Goal: Entertainment & Leisure: Consume media (video, audio)

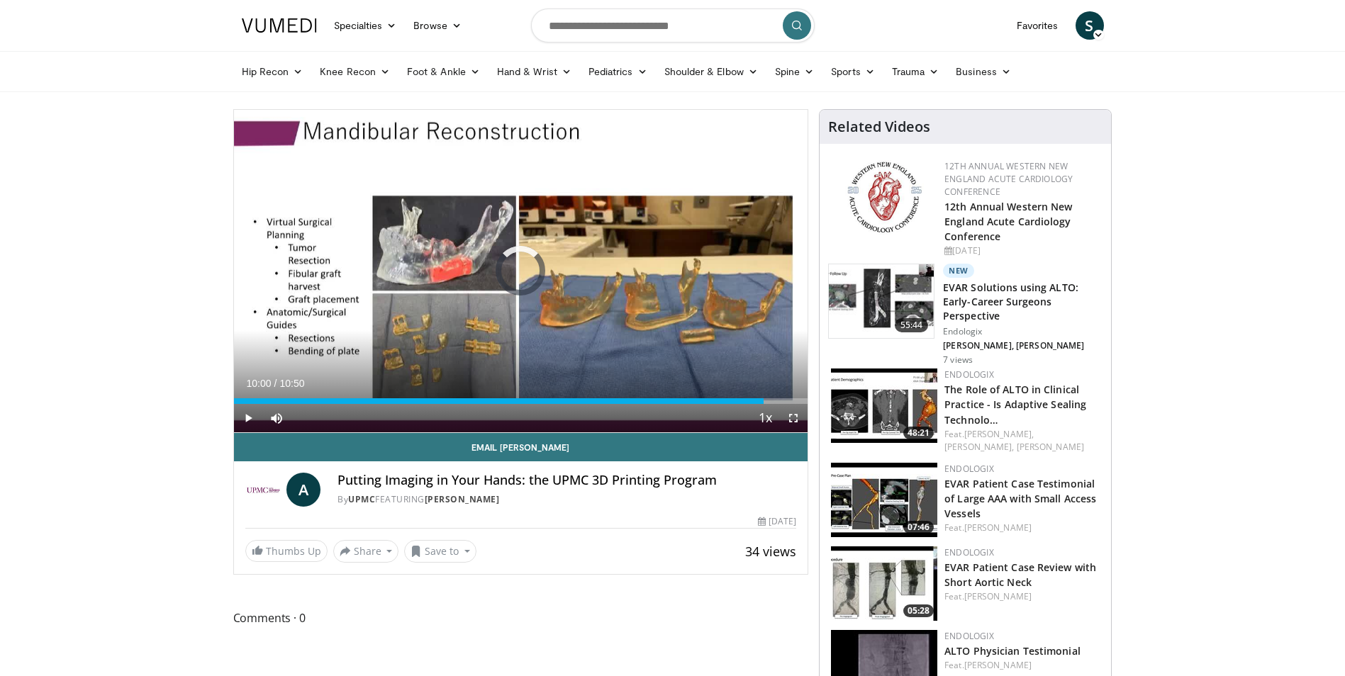
drag, startPoint x: 502, startPoint y: 396, endPoint x: 250, endPoint y: 382, distance: 252.0
click at [250, 404] on div "Current Time 10:00 / Duration 10:50 Play Skip Backward Skip Forward Mute Loaded…" at bounding box center [521, 418] width 574 height 28
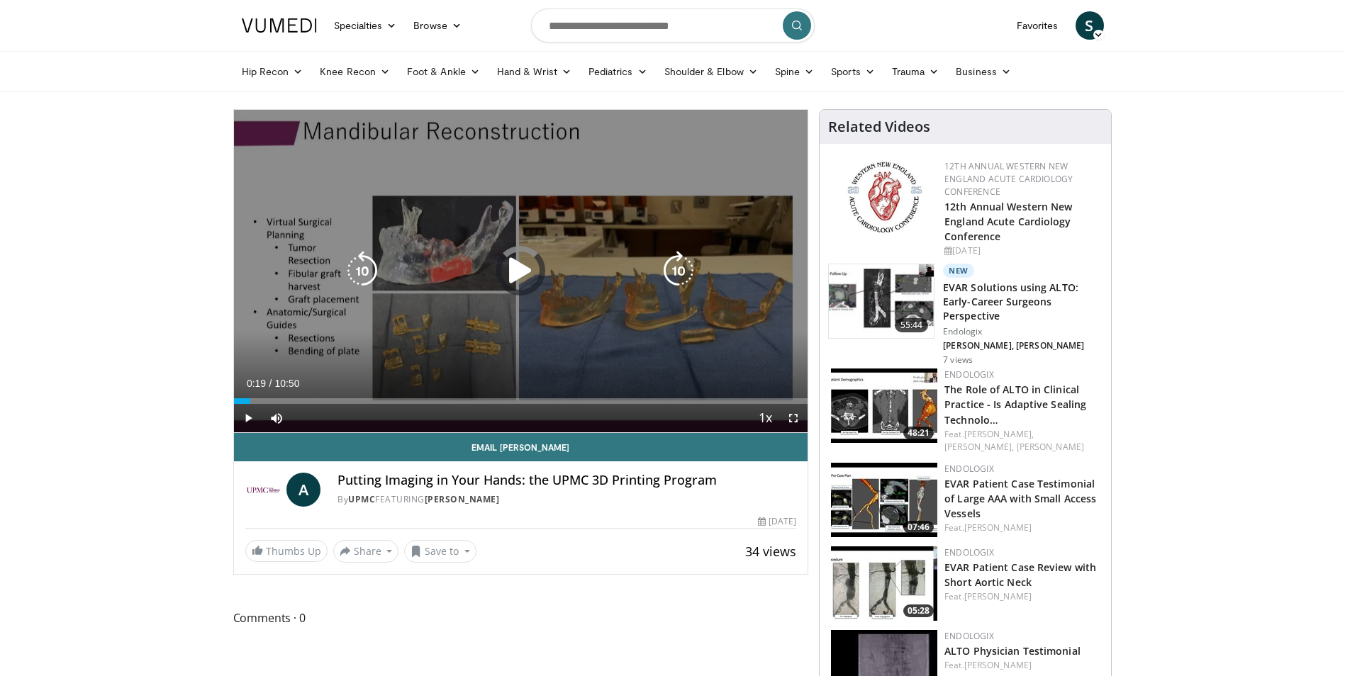
click at [510, 271] on icon "Video Player" at bounding box center [520, 271] width 40 height 40
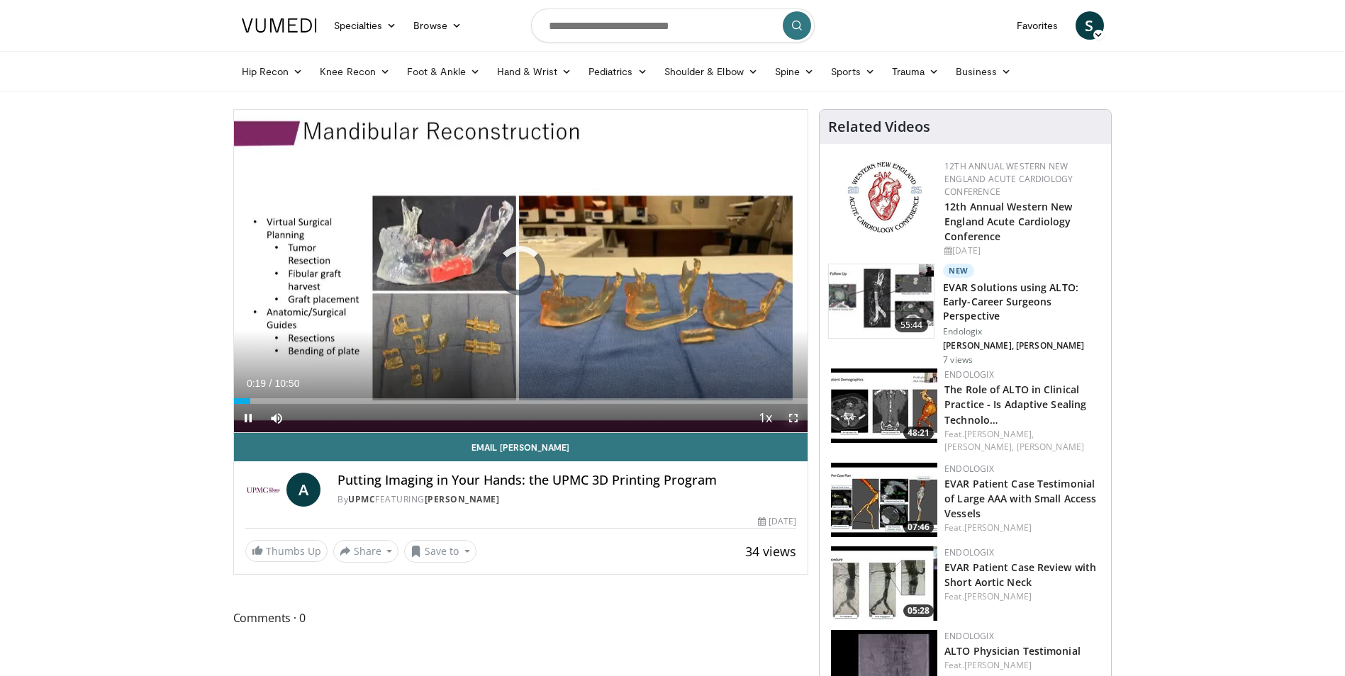
click at [789, 418] on span "Video Player" at bounding box center [793, 418] width 28 height 28
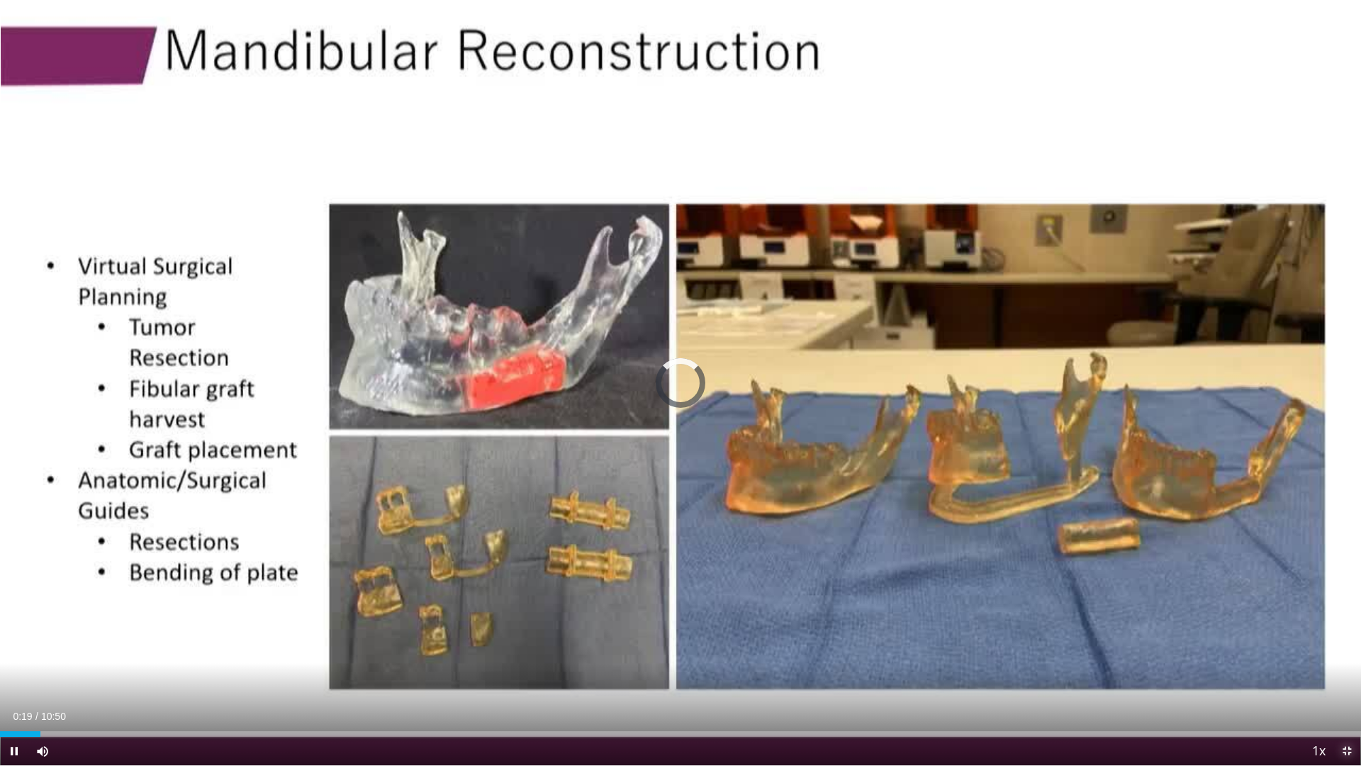
click at [1344, 676] on span "Video Player" at bounding box center [1347, 751] width 28 height 28
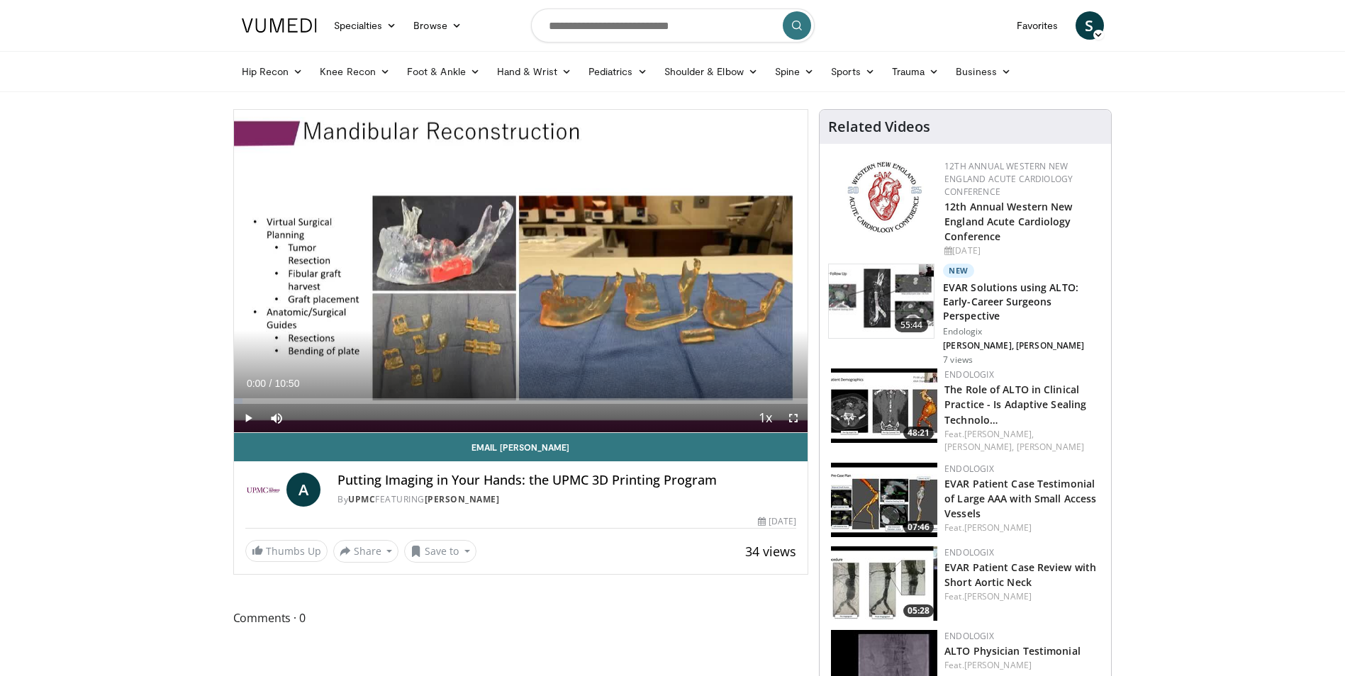
drag, startPoint x: 237, startPoint y: 396, endPoint x: 164, endPoint y: 388, distance: 72.7
click at [240, 402] on div "Progress Bar" at bounding box center [240, 401] width 1 height 6
click at [249, 403] on div "Loaded : 1.54% 00:17 00:18" at bounding box center [521, 401] width 574 height 6
click at [279, 413] on span "Video Player" at bounding box center [276, 418] width 28 height 28
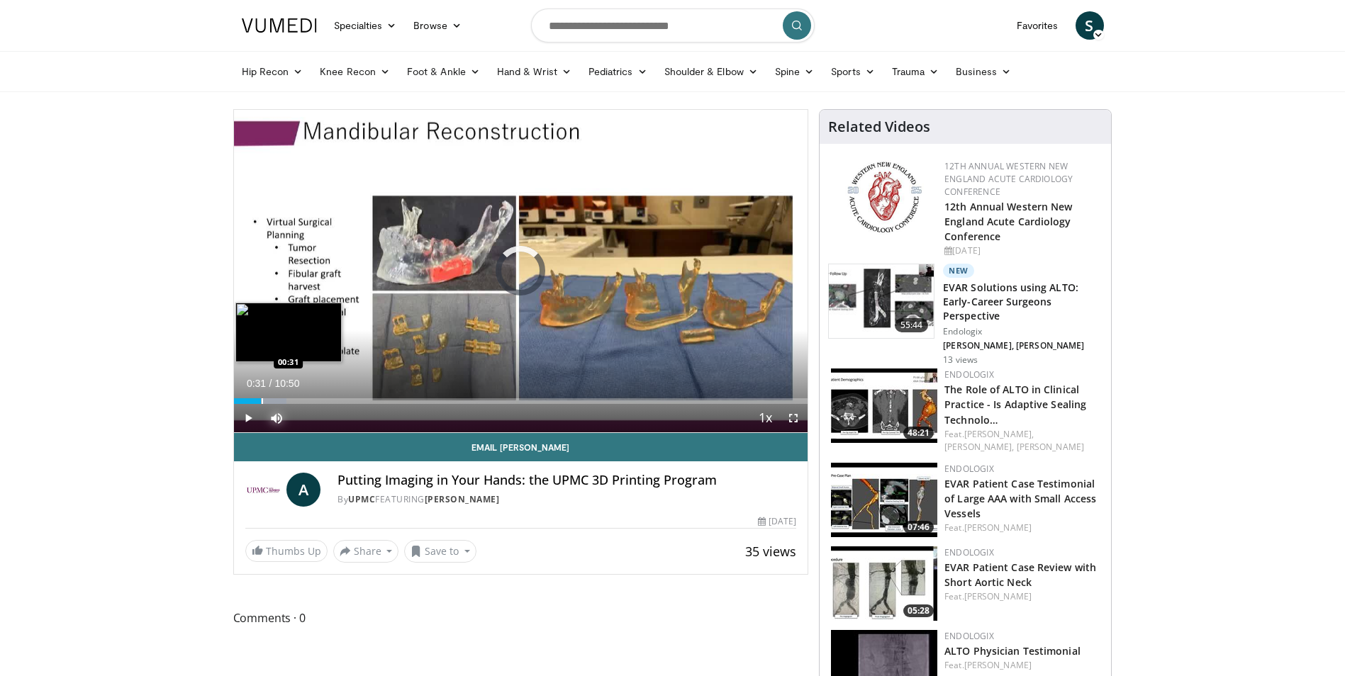
click at [262, 401] on div "Progress Bar" at bounding box center [262, 401] width 1 height 6
click at [281, 398] on div "Progress Bar" at bounding box center [280, 401] width 1 height 6
click at [301, 399] on div "Progress Bar" at bounding box center [301, 401] width 1 height 6
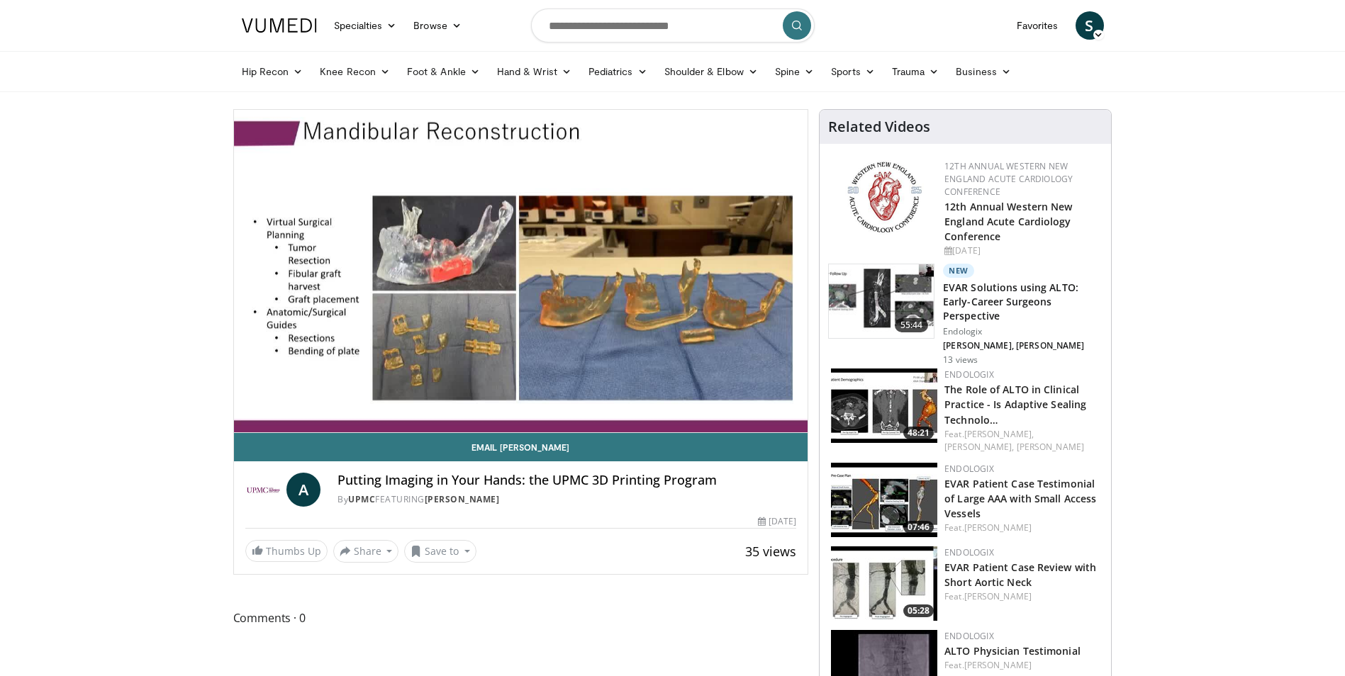
click at [309, 399] on div "10 seconds Tap to unmute" at bounding box center [521, 271] width 574 height 323
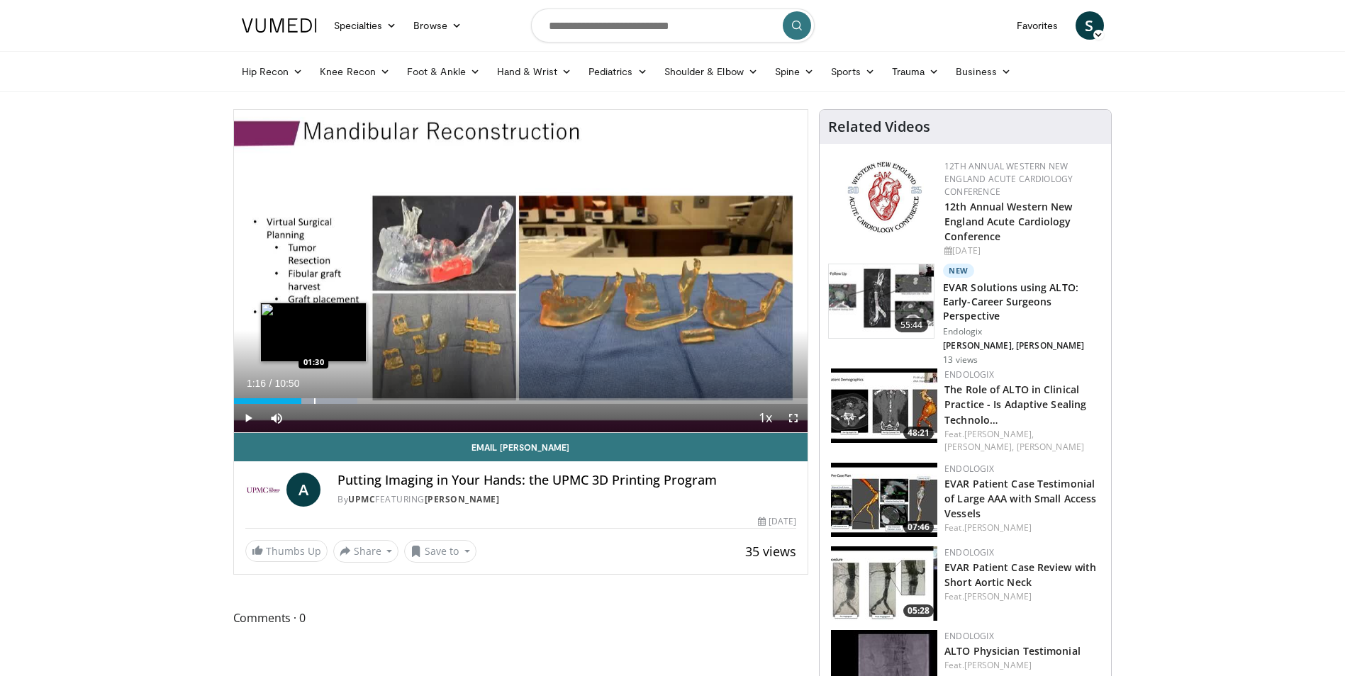
click at [314, 401] on div "Progress Bar" at bounding box center [314, 401] width 1 height 6
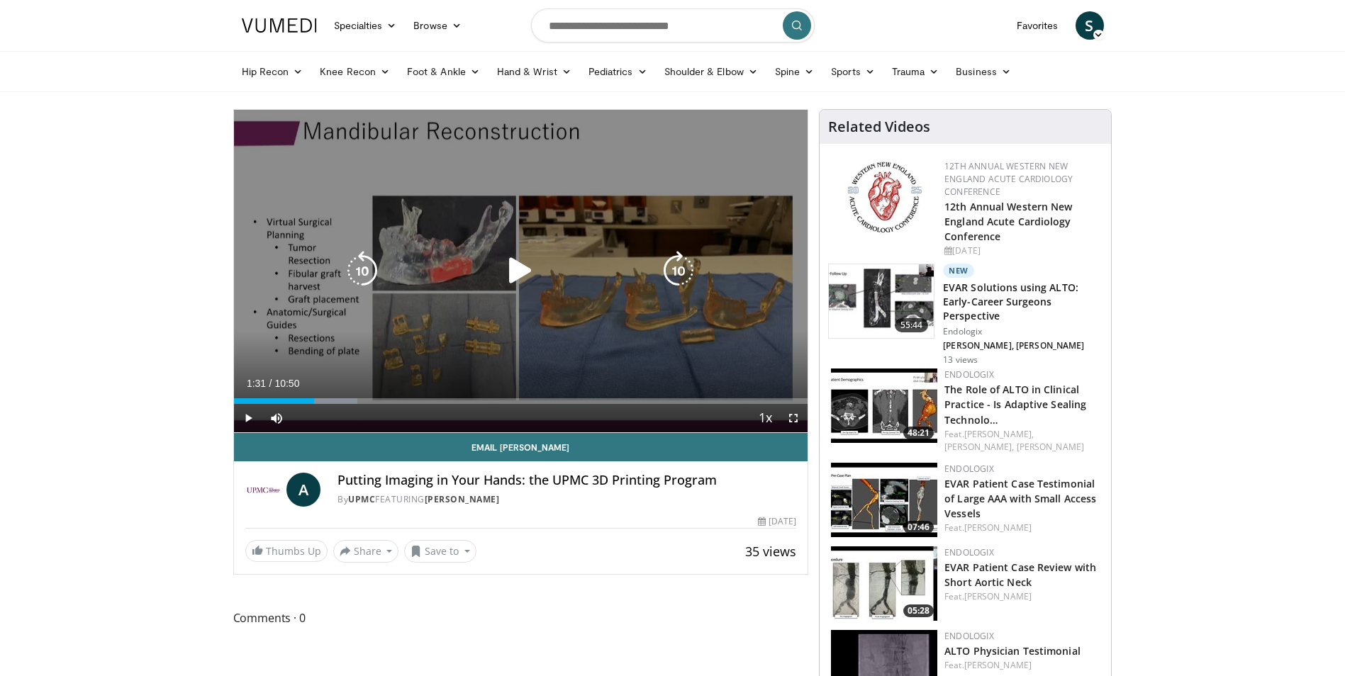
click at [364, 347] on div "10 seconds Tap to unmute" at bounding box center [521, 271] width 574 height 323
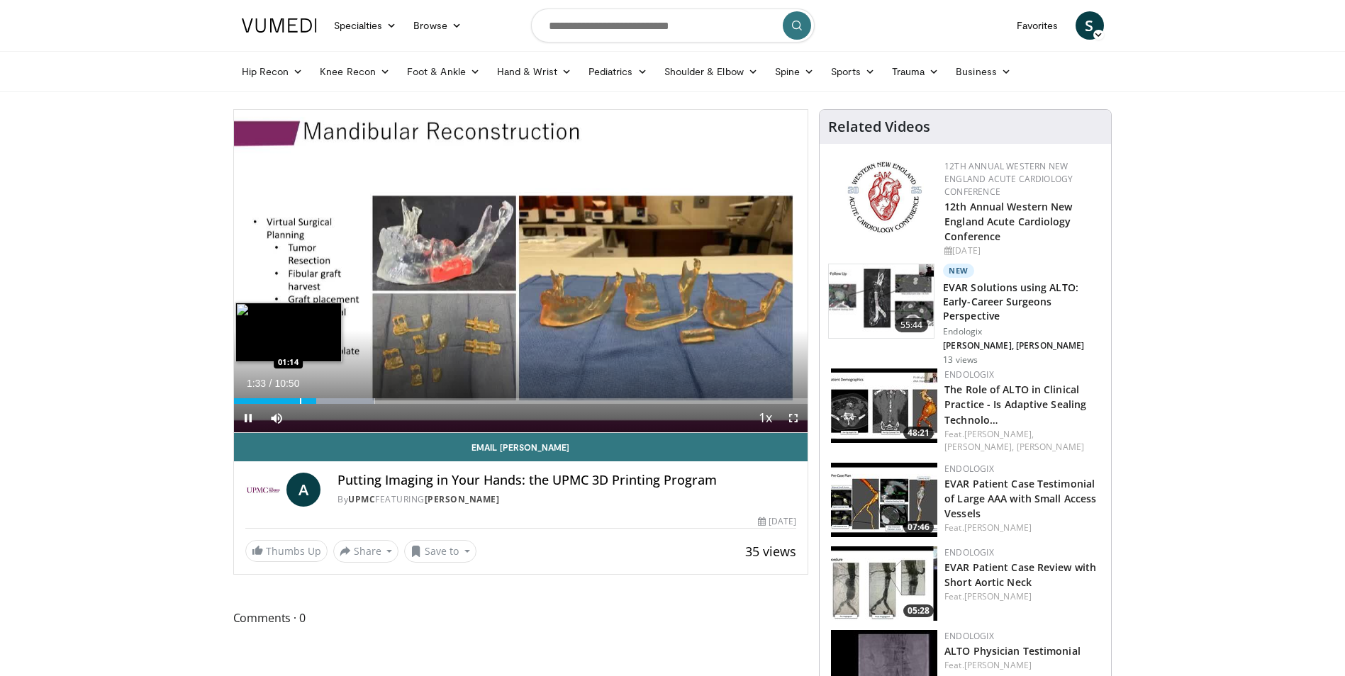
click at [298, 403] on div "01:33" at bounding box center [275, 401] width 83 height 6
click at [310, 400] on div "Progress Bar" at bounding box center [310, 401] width 1 height 6
click at [322, 404] on div "Current Time 1:32 / Duration 10:50 Pause Skip Backward Skip Forward Mute 100% L…" at bounding box center [521, 418] width 574 height 28
click at [339, 401] on div "Loaded : 26.11% 01:46 02:00" at bounding box center [521, 401] width 574 height 6
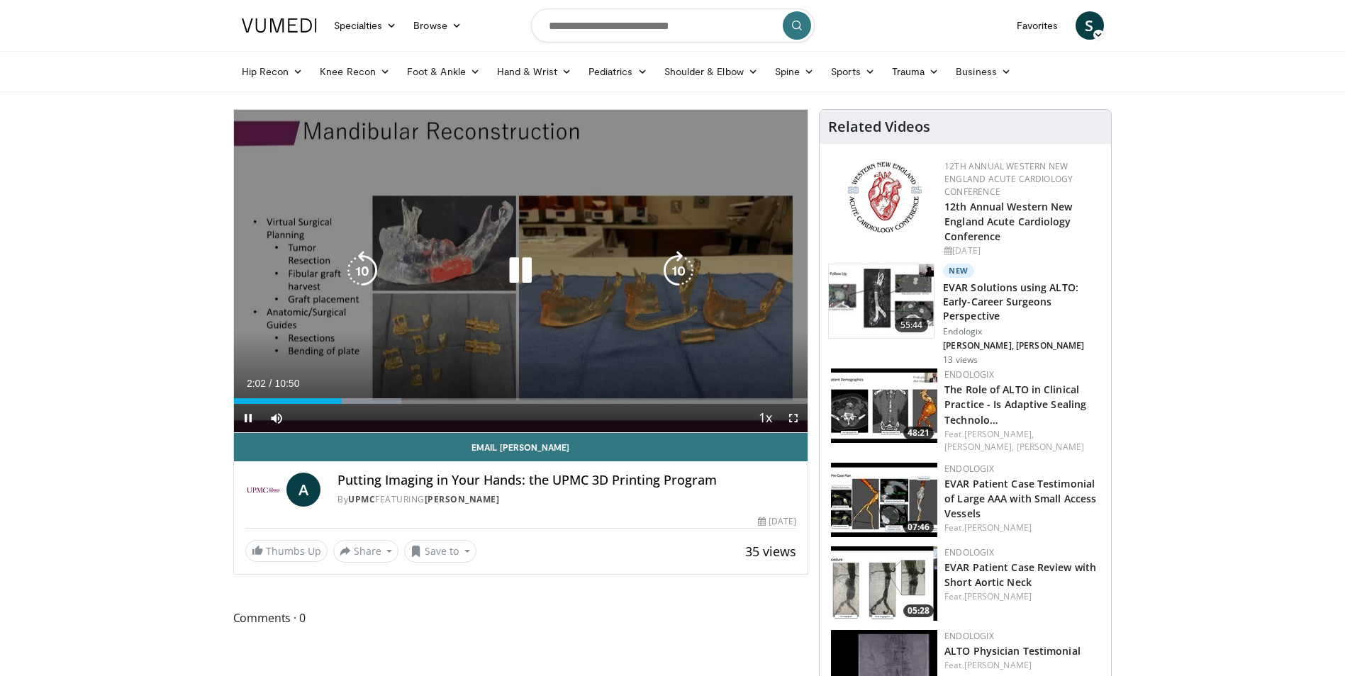
click at [538, 265] on icon "Video Player" at bounding box center [520, 271] width 40 height 40
click at [515, 279] on icon "Video Player" at bounding box center [520, 271] width 40 height 40
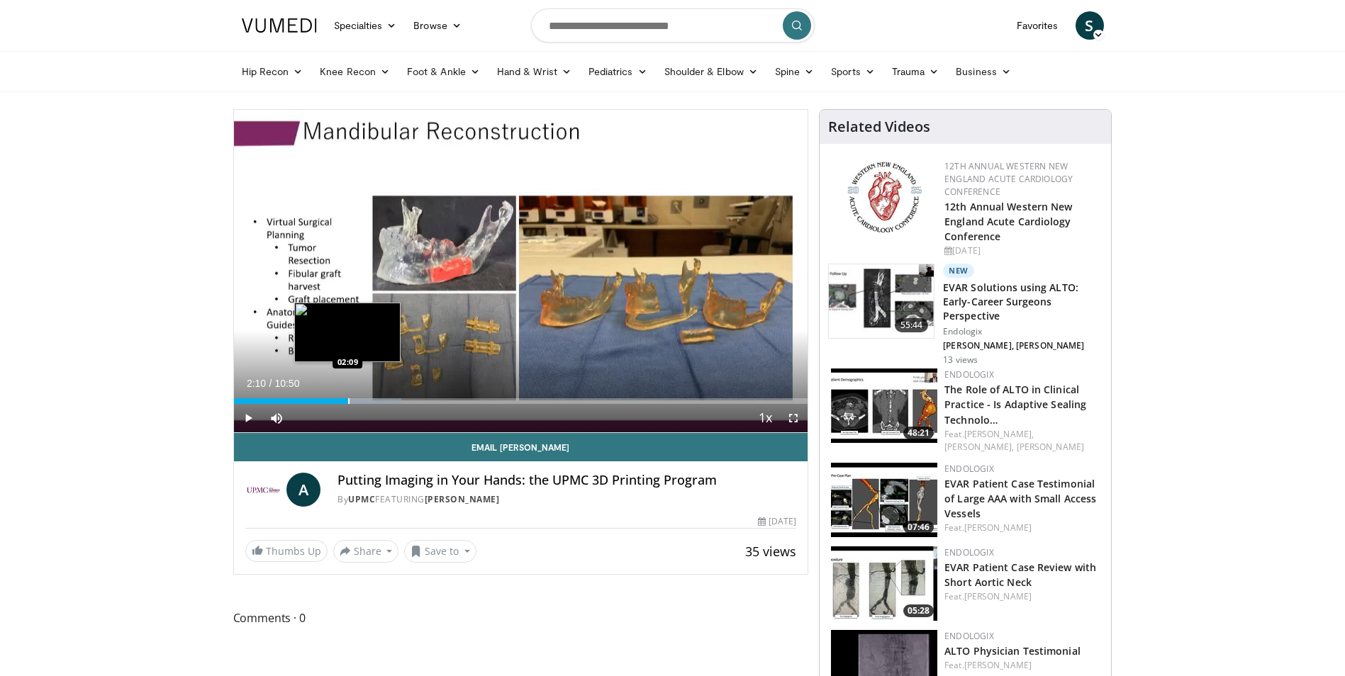
click at [348, 399] on div "Progress Bar" at bounding box center [348, 401] width 1 height 6
click at [354, 400] on div "Progress Bar" at bounding box center [354, 401] width 1 height 6
click at [382, 402] on div "Loaded : 35.33% 02:41 02:52" at bounding box center [521, 401] width 574 height 6
click at [388, 403] on div "Progress Bar" at bounding box center [388, 401] width 1 height 6
click at [401, 403] on div "Progress Bar" at bounding box center [400, 401] width 74 height 6
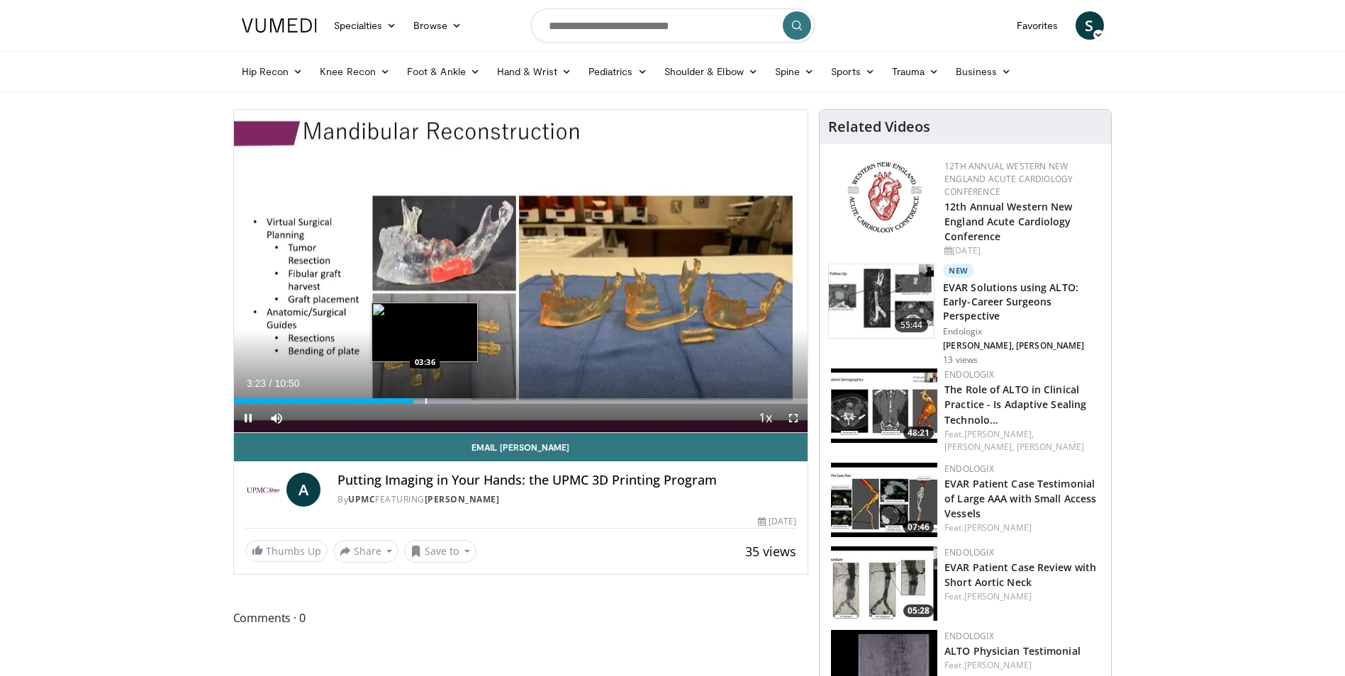
click at [425, 403] on div "Progress Bar" at bounding box center [425, 401] width 1 height 6
click at [438, 403] on div "Progress Bar" at bounding box center [438, 401] width 1 height 6
click at [453, 401] on div "Progress Bar" at bounding box center [453, 401] width 1 height 6
click at [471, 403] on div "Progress Bar" at bounding box center [471, 401] width 1 height 6
click at [484, 403] on div "Progress Bar" at bounding box center [483, 401] width 1 height 6
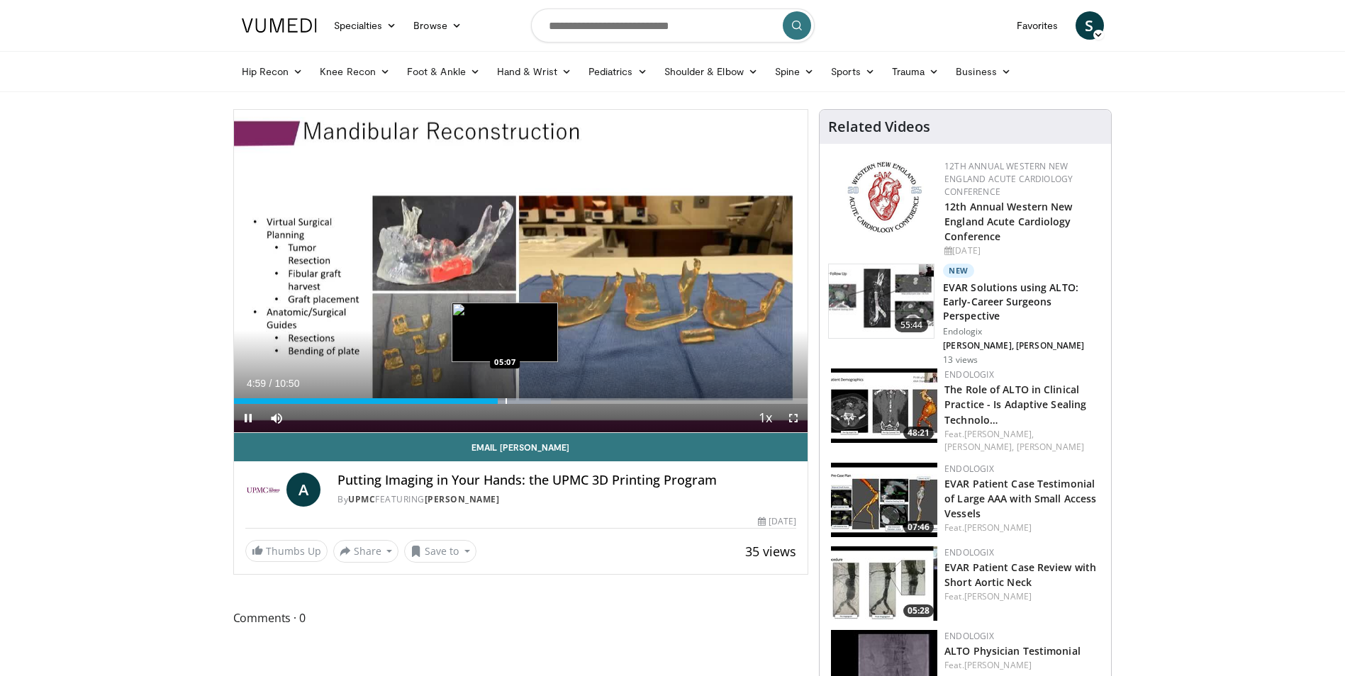
click at [505, 402] on div "Progress Bar" at bounding box center [505, 401] width 1 height 6
click at [515, 404] on div "Current Time 5:08 / Duration 10:50 Pause Skip Backward Skip Forward Mute 82% Lo…" at bounding box center [521, 418] width 574 height 28
click at [527, 401] on div "Progress Bar" at bounding box center [527, 401] width 1 height 6
click at [544, 403] on div "Progress Bar" at bounding box center [544, 401] width 1 height 6
click at [561, 400] on div "Progress Bar" at bounding box center [561, 401] width 1 height 6
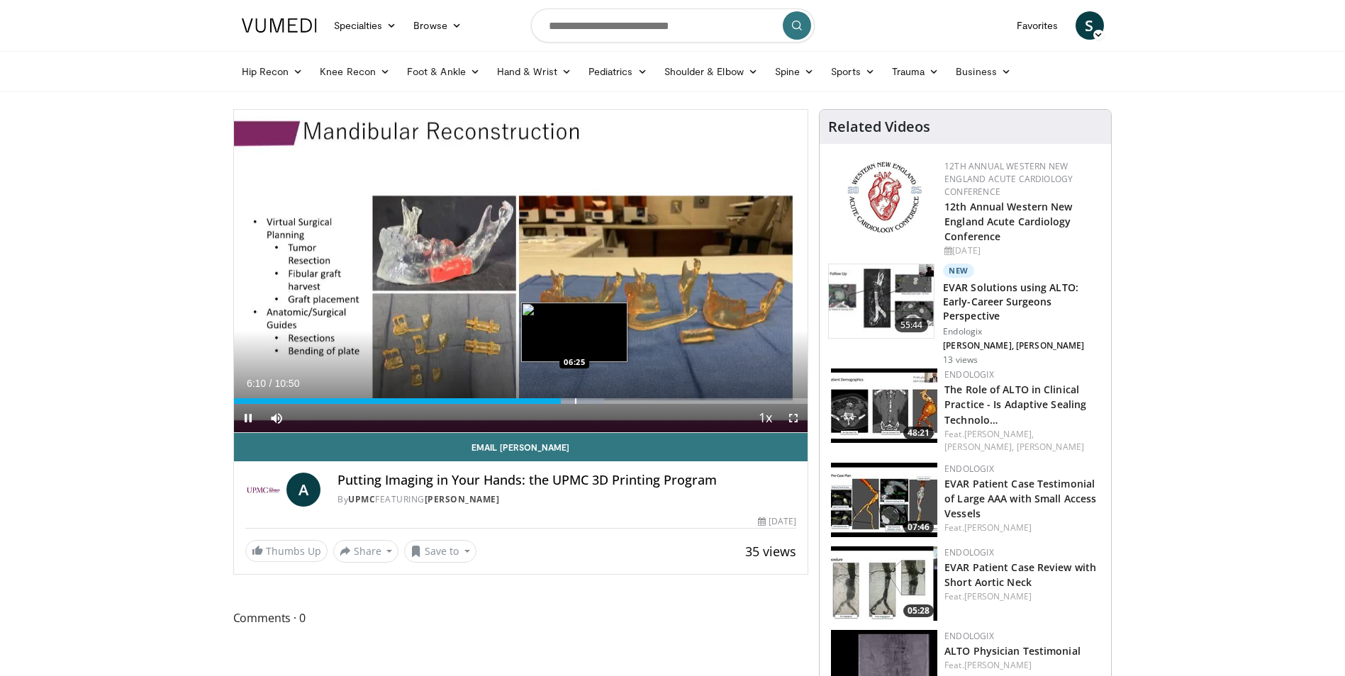
click at [575, 401] on div "Progress Bar" at bounding box center [575, 401] width 1 height 6
click at [592, 401] on div "Progress Bar" at bounding box center [592, 401] width 1 height 6
click at [603, 401] on div "Progress Bar" at bounding box center [602, 401] width 1 height 6
click at [613, 404] on div "Current Time 6:58 / Duration 10:50 Pause Skip Backward Skip Forward Mute 82% Lo…" at bounding box center [521, 418] width 574 height 28
click at [617, 403] on div "Progress Bar" at bounding box center [617, 401] width 1 height 6
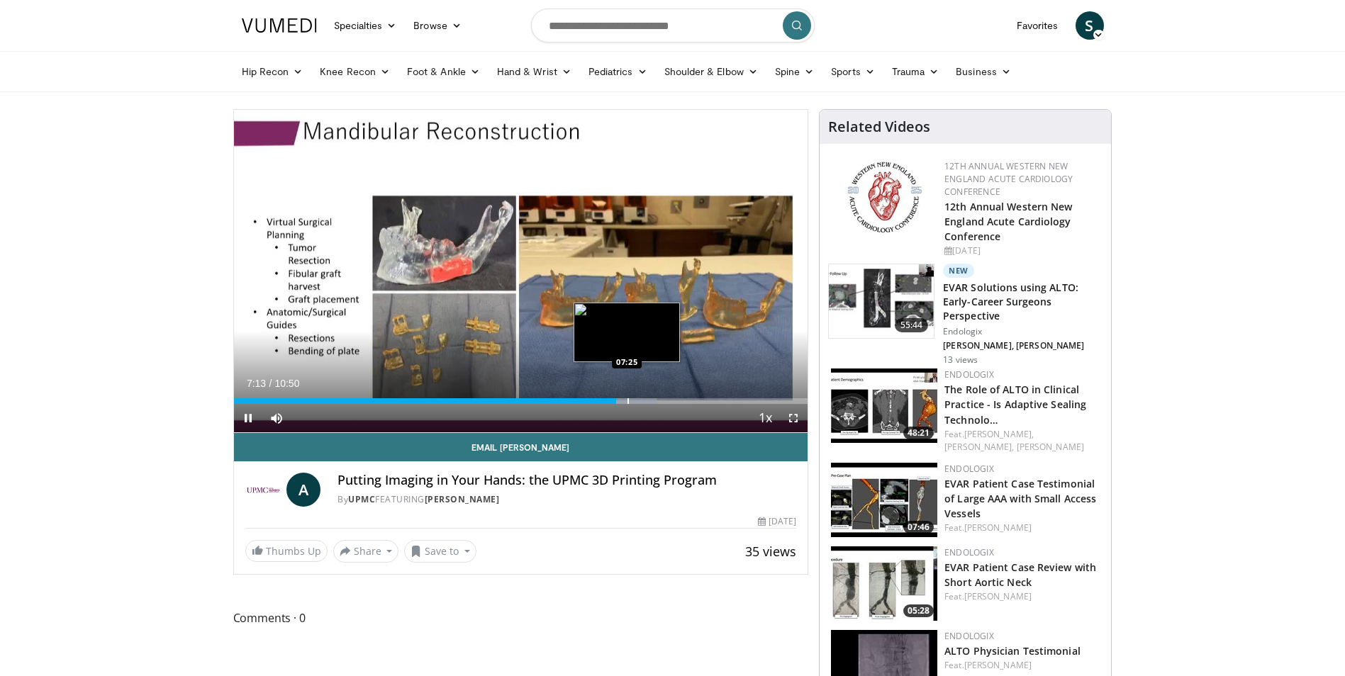
click at [627, 401] on div "Progress Bar" at bounding box center [627, 401] width 1 height 6
click at [611, 400] on div "Progress Bar" at bounding box center [611, 401] width 1 height 6
click at [598, 404] on div "Current Time 7:08 / Duration 10:50 Pause Skip Backward Skip Forward Mute 82% Lo…" at bounding box center [521, 418] width 574 height 28
click at [578, 401] on div "07:08" at bounding box center [423, 401] width 379 height 6
click at [599, 401] on div "Progress Bar" at bounding box center [599, 401] width 1 height 6
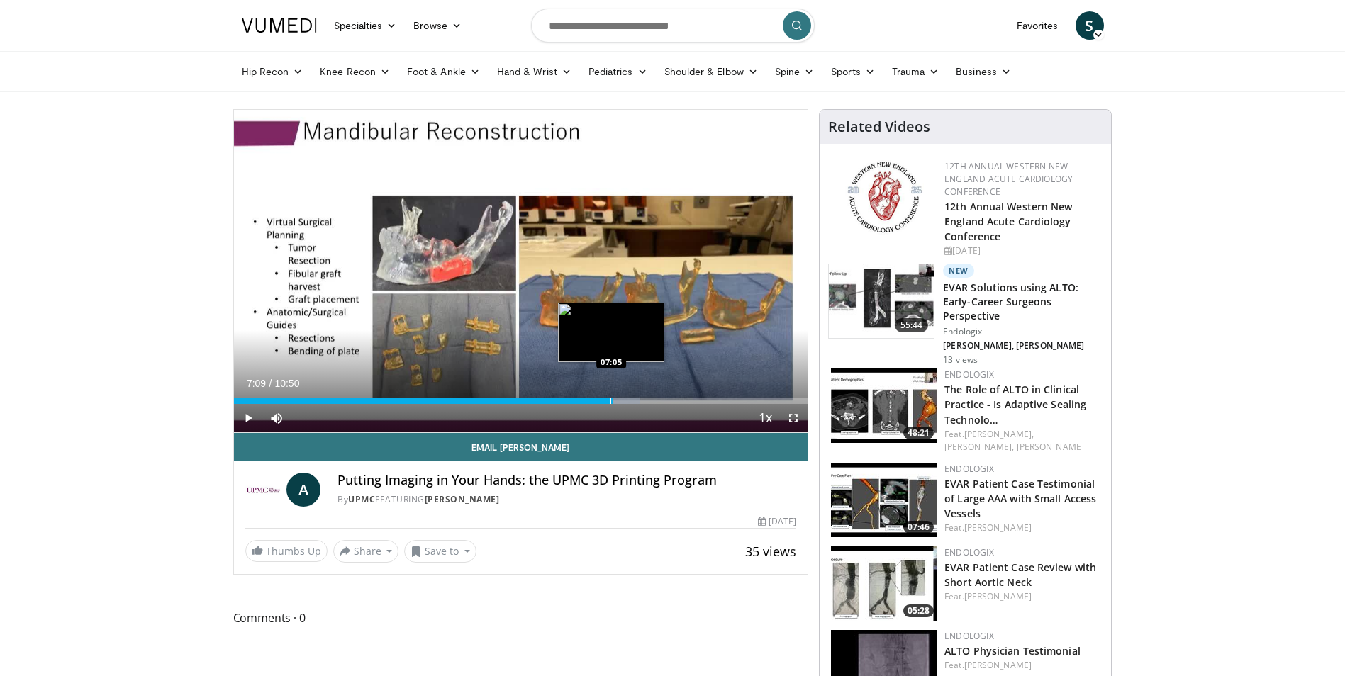
click at [613, 401] on div "Progress Bar" at bounding box center [608, 401] width 61 height 6
click at [623, 401] on div "Progress Bar" at bounding box center [623, 401] width 1 height 6
click at [634, 401] on div "Progress Bar" at bounding box center [634, 401] width 1 height 6
click at [639, 403] on div "Progress Bar" at bounding box center [639, 401] width 1 height 6
click at [646, 403] on div "Progress Bar" at bounding box center [646, 401] width 1 height 6
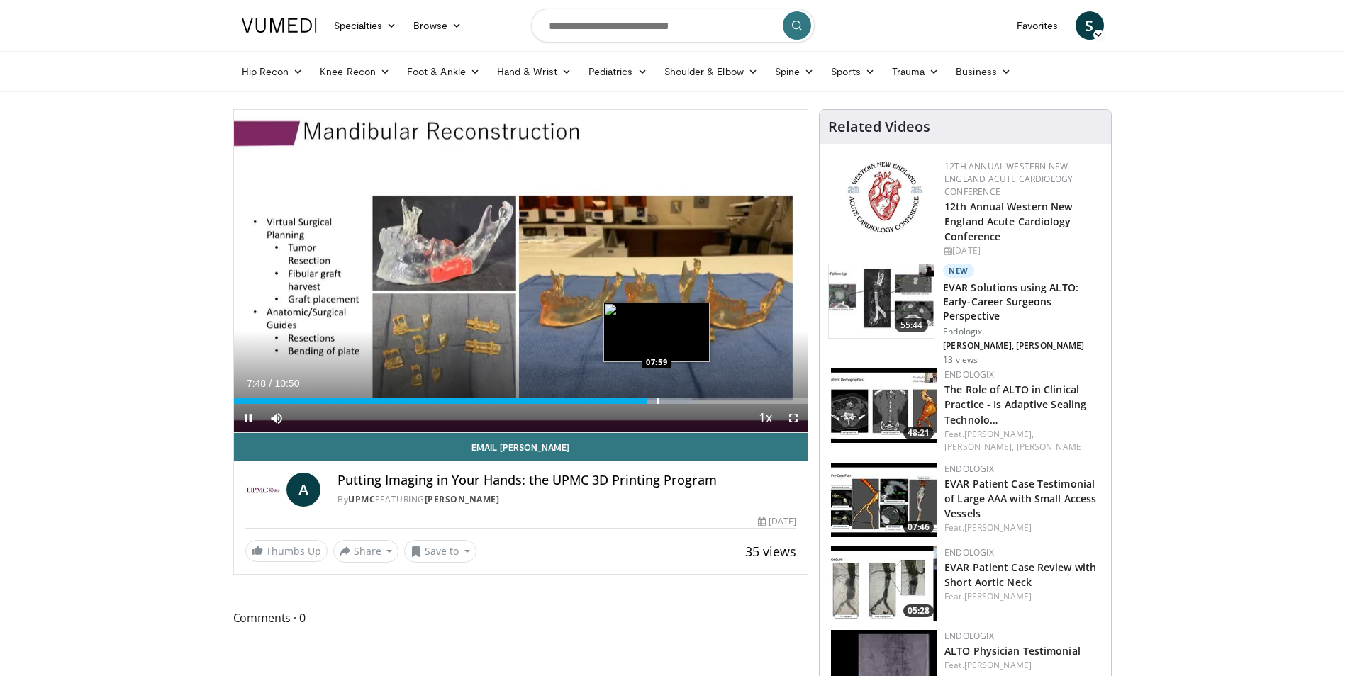
click at [658, 403] on div "Progress Bar" at bounding box center [657, 401] width 1 height 6
click at [675, 403] on div "Loaded : 86.02% 08:12 08:14" at bounding box center [521, 401] width 574 height 6
click at [696, 401] on div "Progress Bar" at bounding box center [696, 401] width 1 height 6
click at [705, 401] on div "Progress Bar" at bounding box center [710, 401] width 85 height 6
click at [709, 403] on div "Progress Bar" at bounding box center [709, 401] width 1 height 6
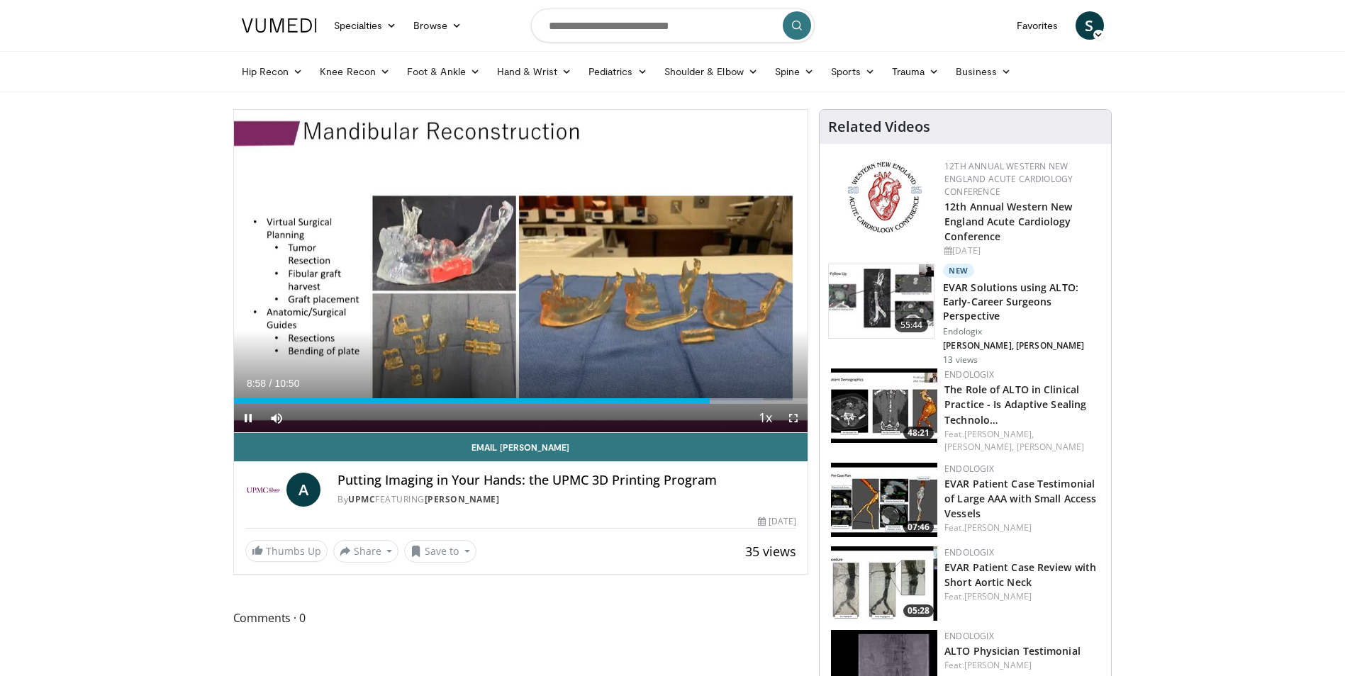
click at [718, 404] on div "Current Time 8:58 / Duration 10:50 Pause Skip Backward Skip Forward Mute 0% Loa…" at bounding box center [521, 418] width 574 height 28
click at [722, 401] on div "Progress Bar" at bounding box center [722, 401] width 1 height 6
click at [729, 401] on div "Progress Bar" at bounding box center [729, 401] width 1 height 6
click at [736, 401] on div "Progress Bar" at bounding box center [736, 401] width 1 height 6
click at [740, 401] on div "Progress Bar" at bounding box center [740, 401] width 1 height 6
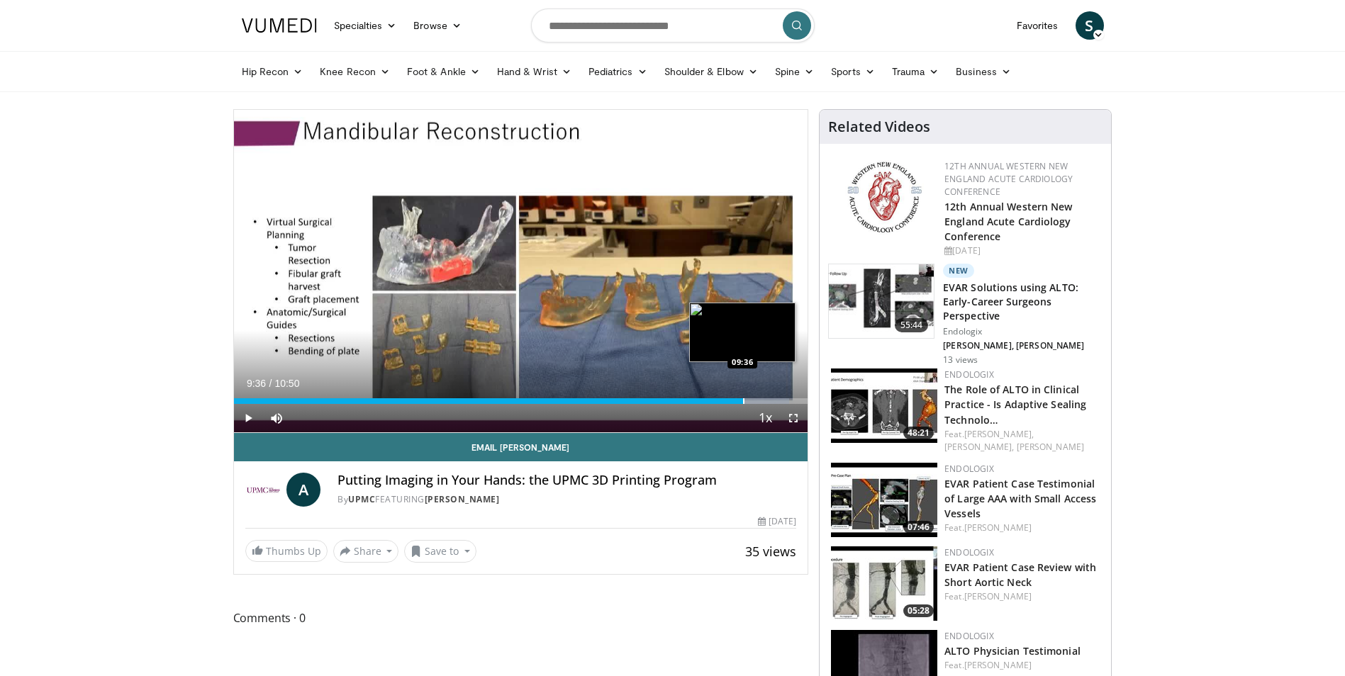
click at [743, 401] on div "Progress Bar" at bounding box center [743, 401] width 1 height 6
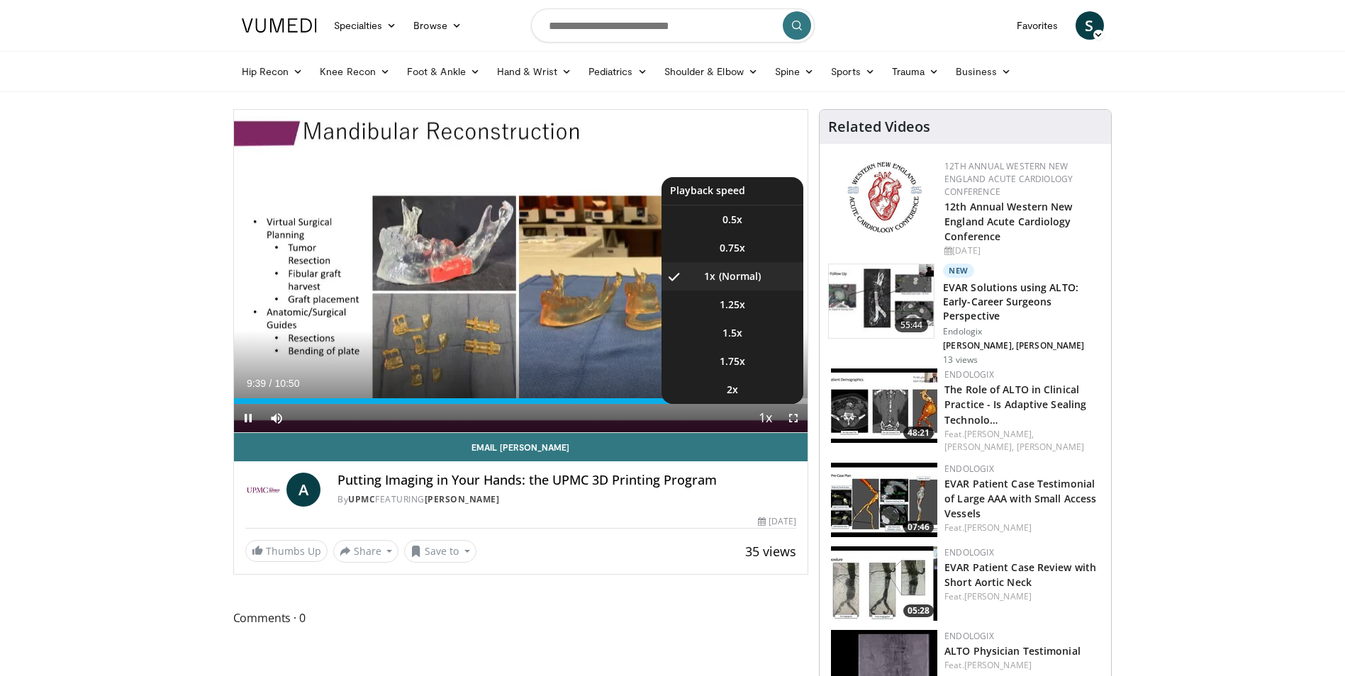
click at [752, 405] on button "Playback Rate" at bounding box center [765, 418] width 28 height 28
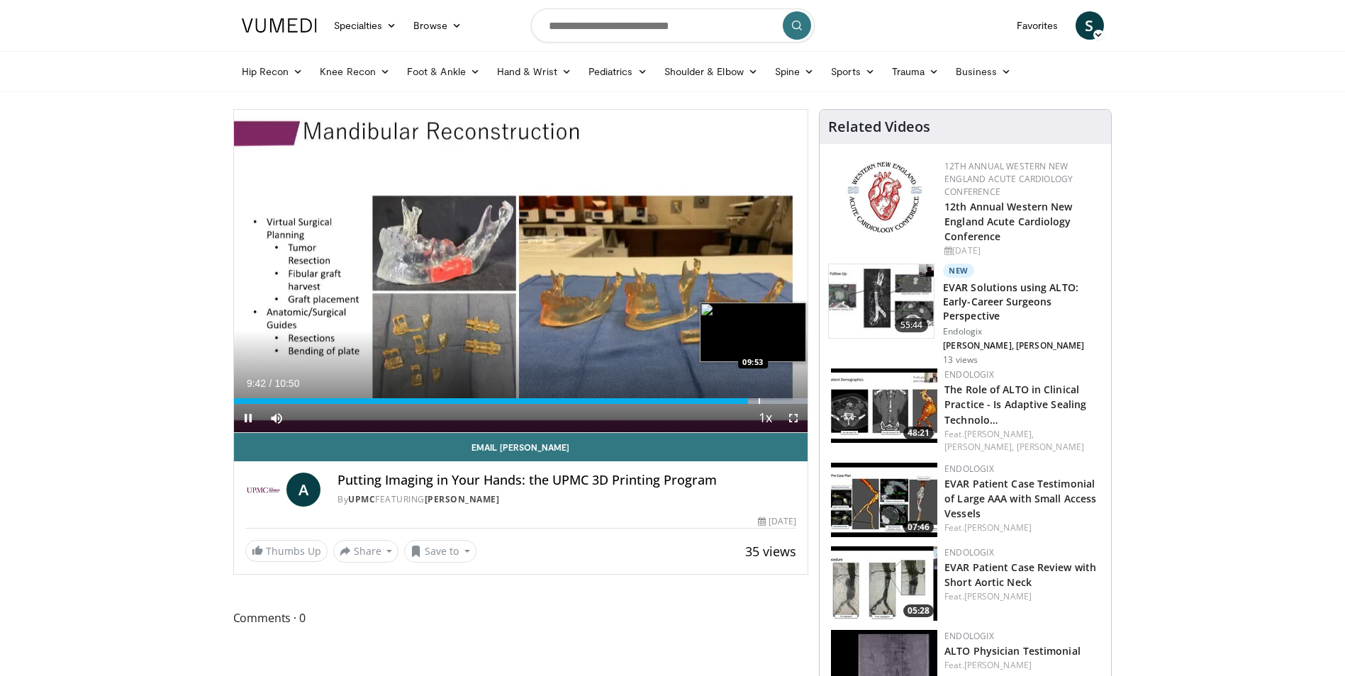
click at [758, 400] on div "Progress Bar" at bounding box center [758, 401] width 1 height 6
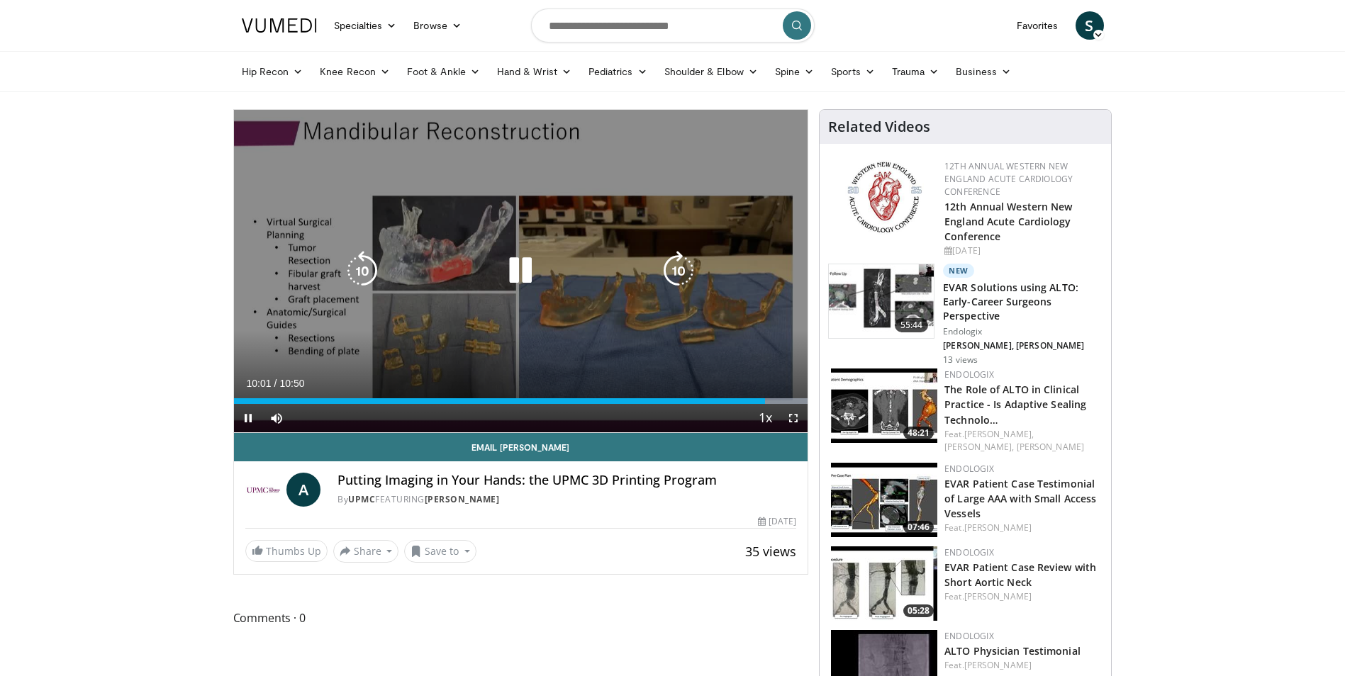
click at [518, 270] on icon "Video Player" at bounding box center [520, 271] width 40 height 40
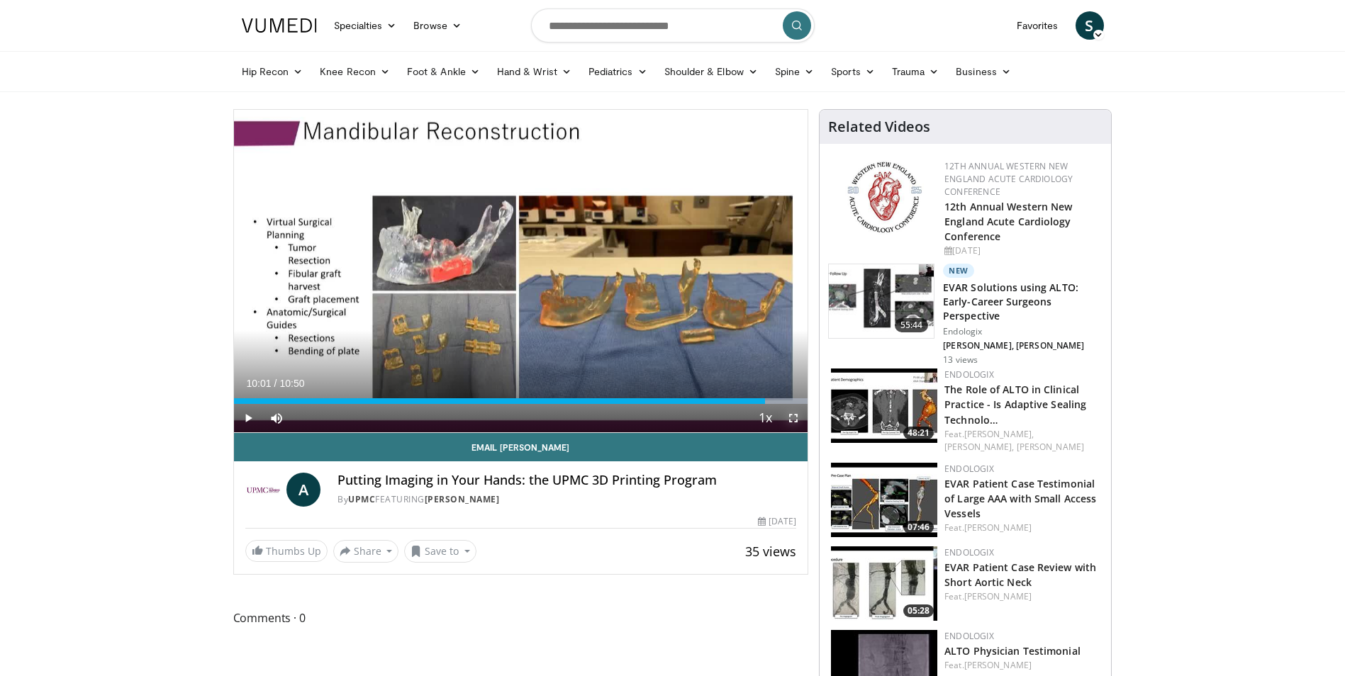
click at [797, 415] on span "Video Player" at bounding box center [793, 418] width 28 height 28
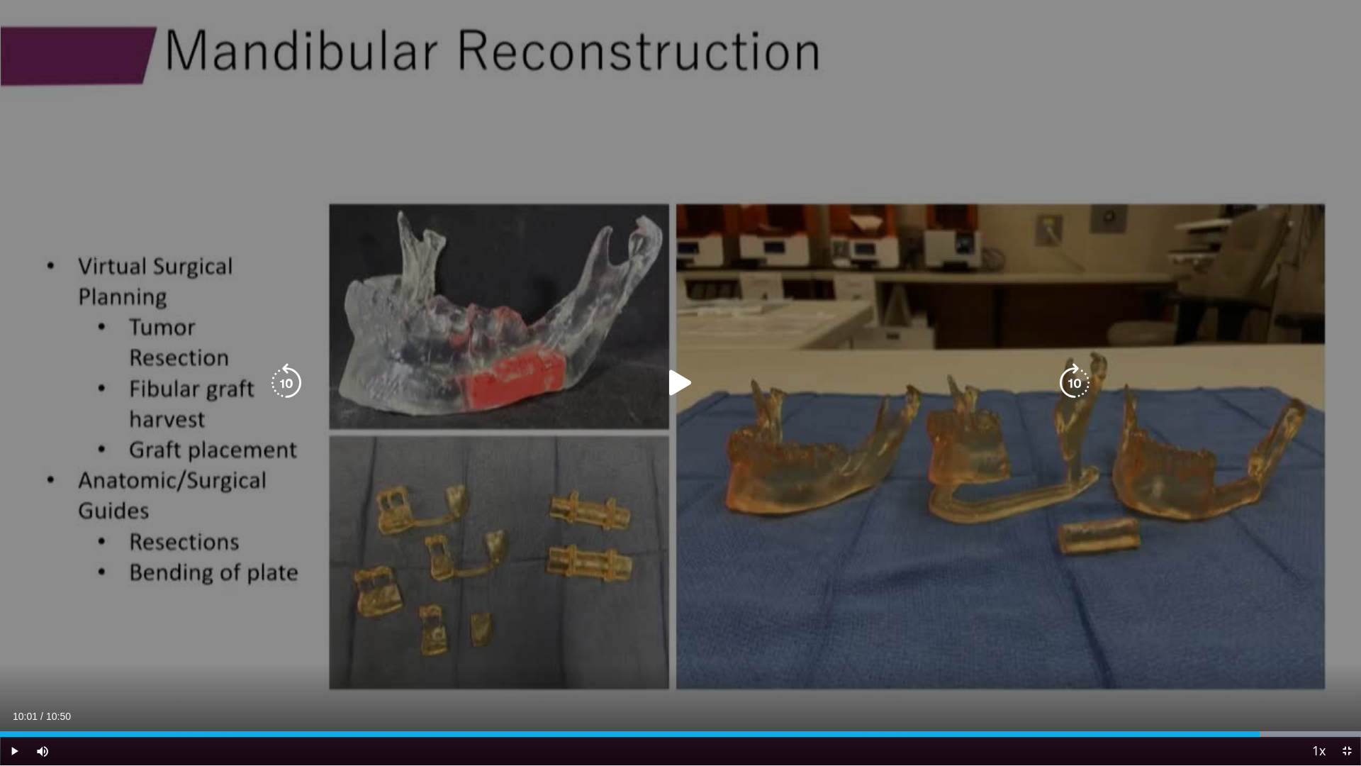
click at [680, 379] on icon "Video Player" at bounding box center [681, 383] width 40 height 40
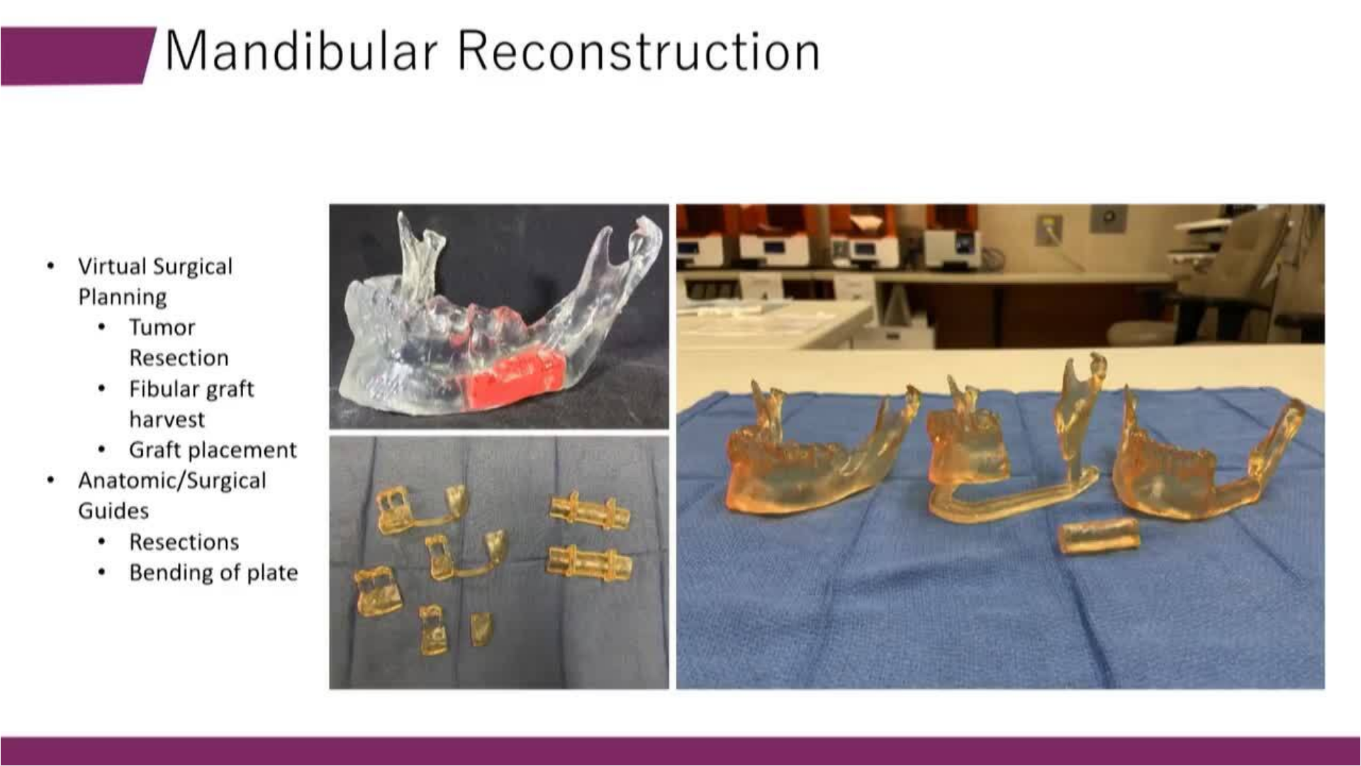
click at [1344, 676] on video-js "**********" at bounding box center [680, 383] width 1361 height 766
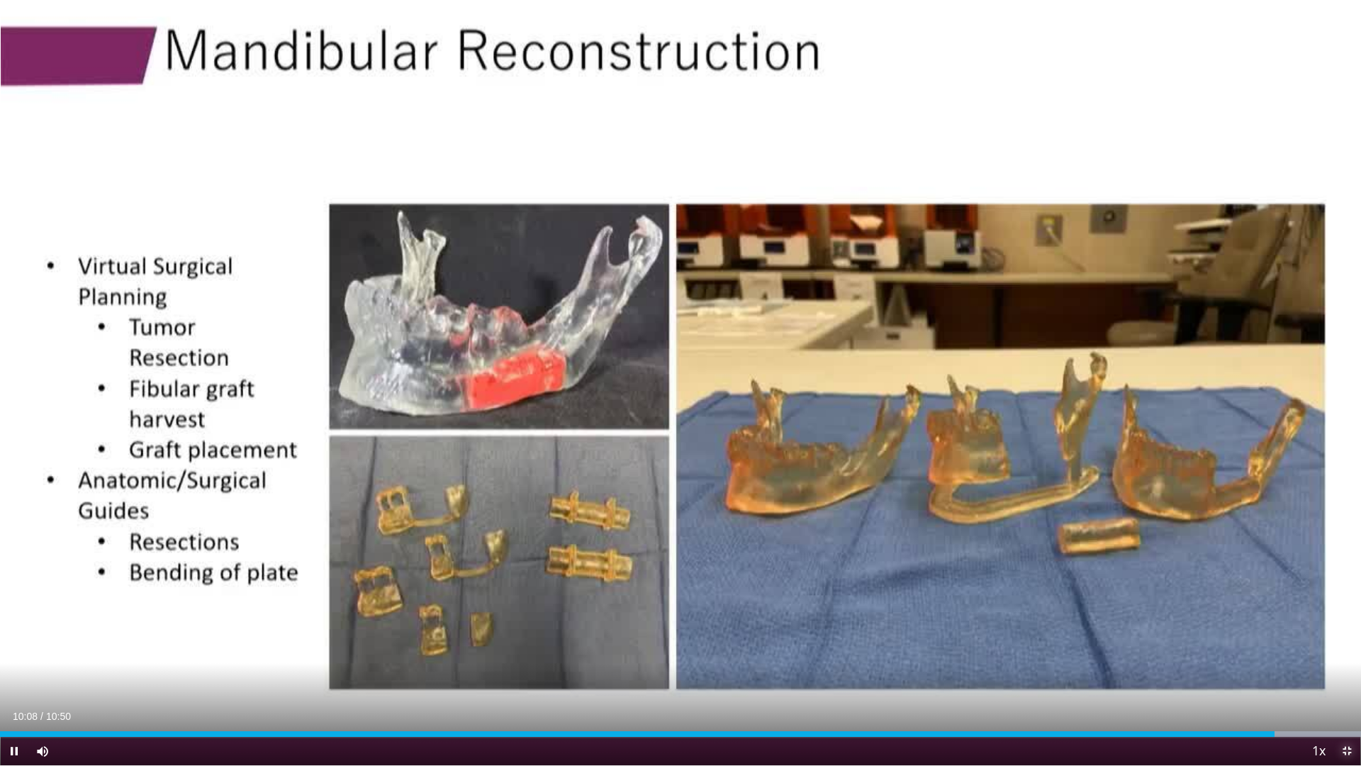
click at [1344, 676] on span "Video Player" at bounding box center [1347, 751] width 28 height 28
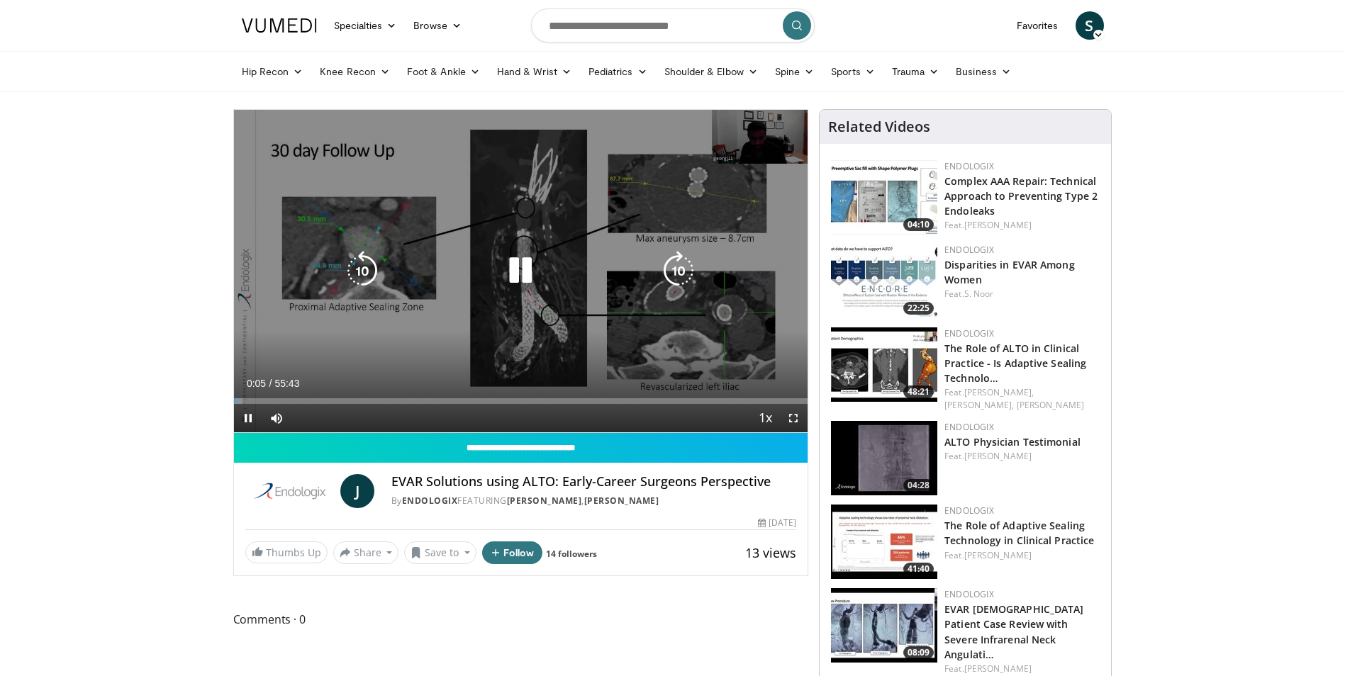
click at [516, 280] on icon "Video Player" at bounding box center [520, 271] width 40 height 40
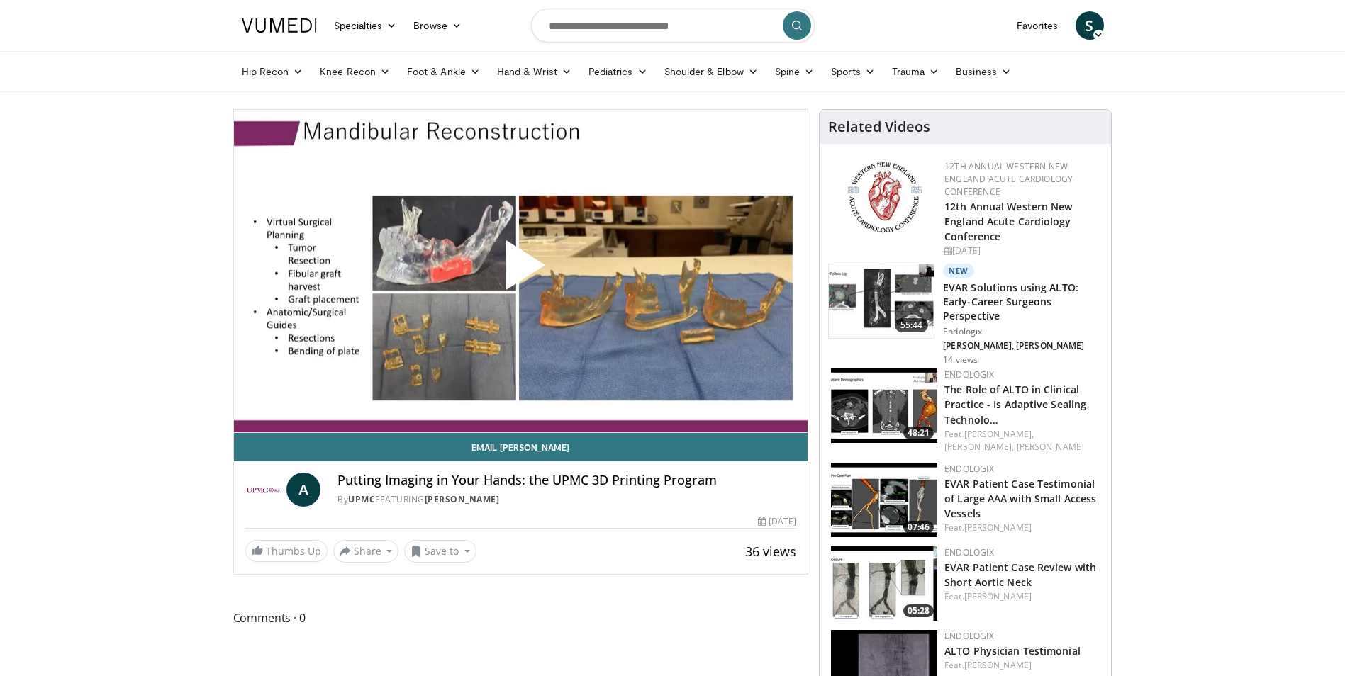
click at [520, 271] on span "Video Player" at bounding box center [520, 271] width 0 height 0
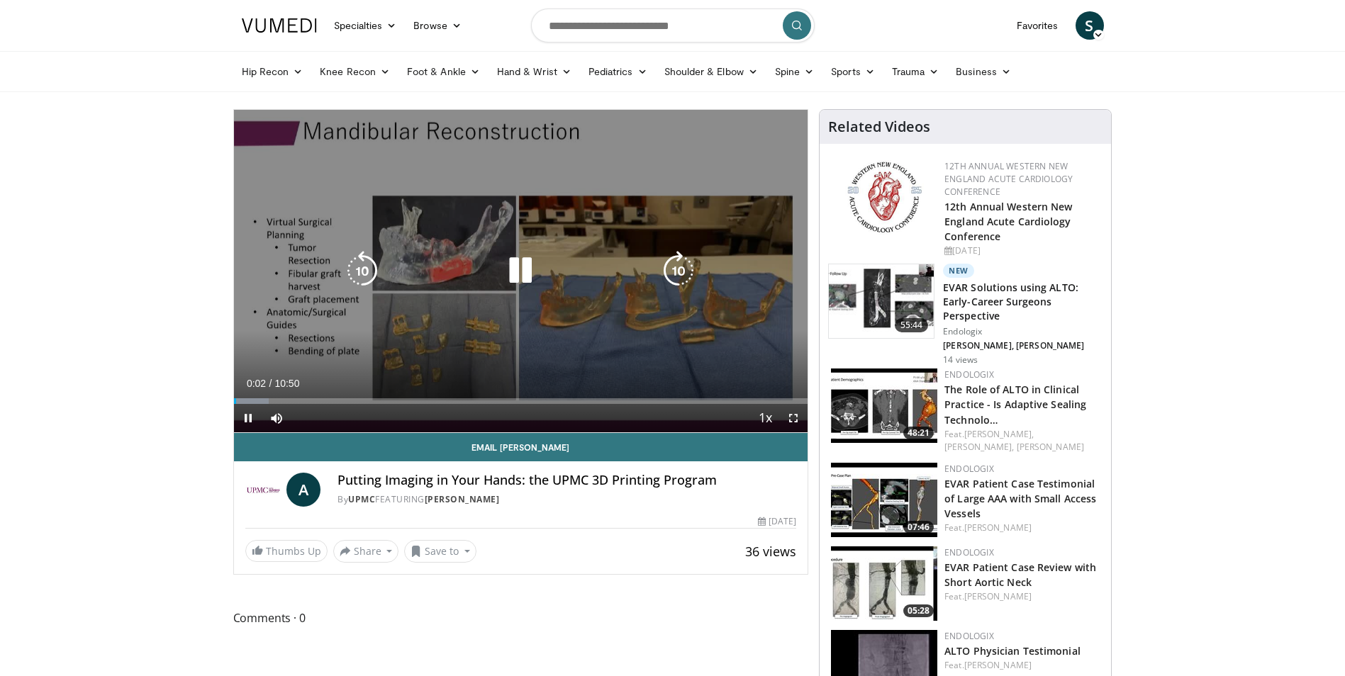
click at [525, 274] on icon "Video Player" at bounding box center [520, 271] width 40 height 40
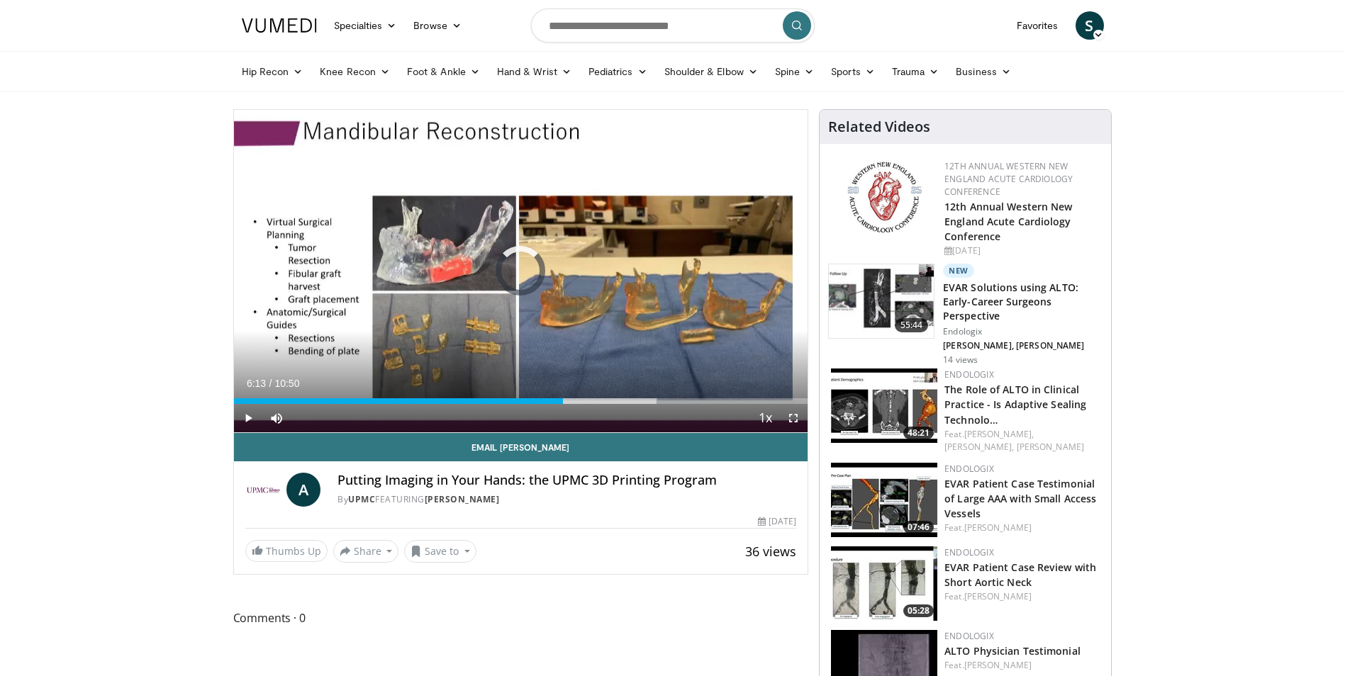
drag, startPoint x: 563, startPoint y: 402, endPoint x: 652, endPoint y: 410, distance: 89.7
click at [652, 410] on div "Current Time 6:13 / Duration 10:50 Play Skip Backward Skip Forward Mute Loaded …" at bounding box center [521, 418] width 574 height 28
drag, startPoint x: 396, startPoint y: 399, endPoint x: 371, endPoint y: 398, distance: 25.6
click at [393, 398] on div "Progress Bar" at bounding box center [393, 401] width 1 height 6
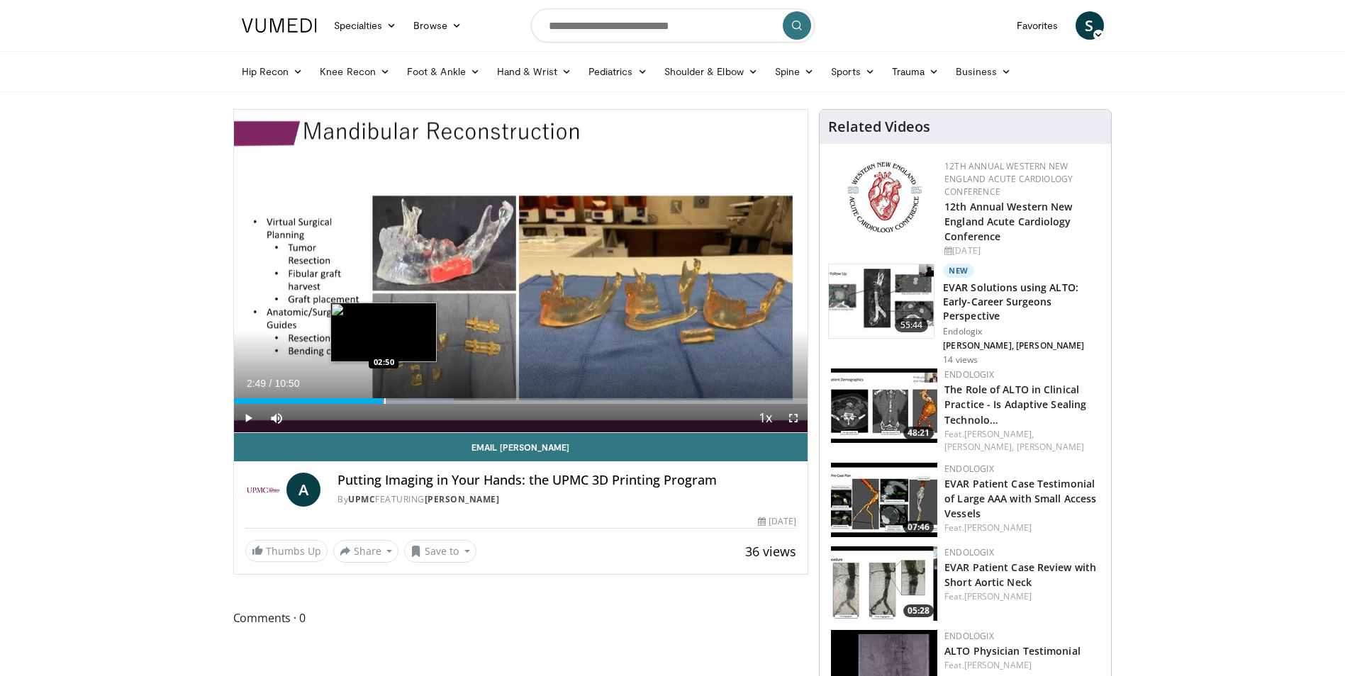
drag, startPoint x: 396, startPoint y: 402, endPoint x: 383, endPoint y: 402, distance: 12.8
click at [383, 402] on div "Loaded : 38.40% 02:49 02:50" at bounding box center [521, 401] width 574 height 6
